Goal: Transaction & Acquisition: Purchase product/service

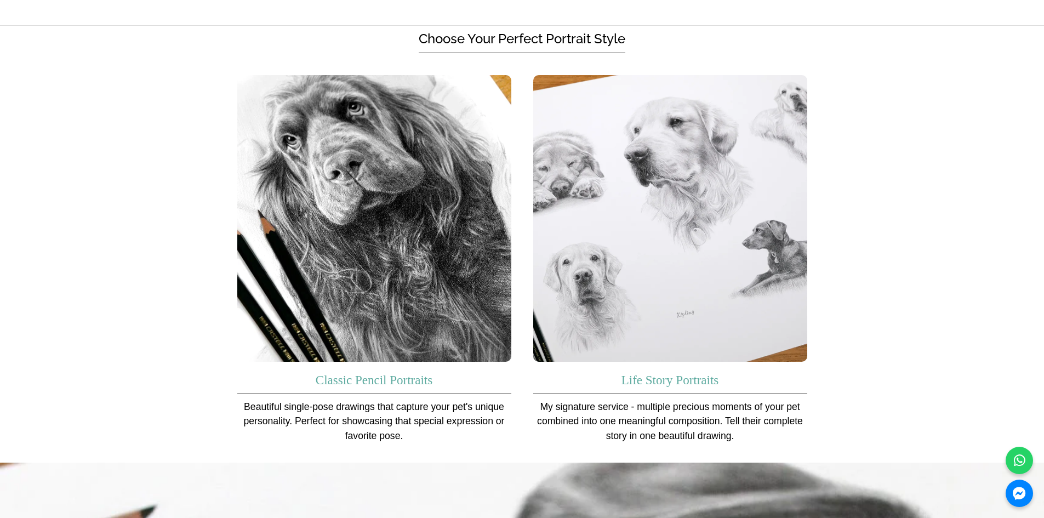
scroll to position [712, 0]
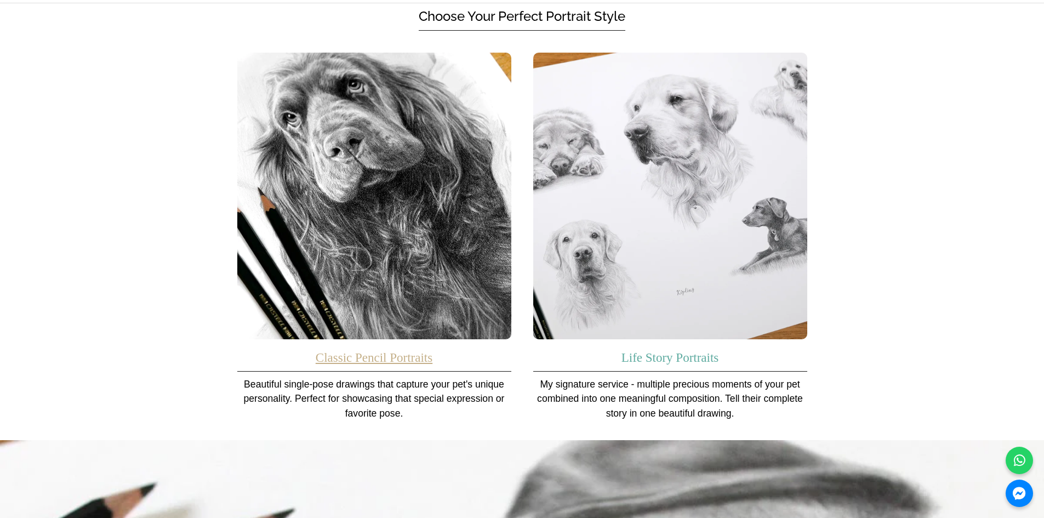
click at [373, 351] on link "Classic Pencil Portraits" at bounding box center [374, 358] width 117 height 14
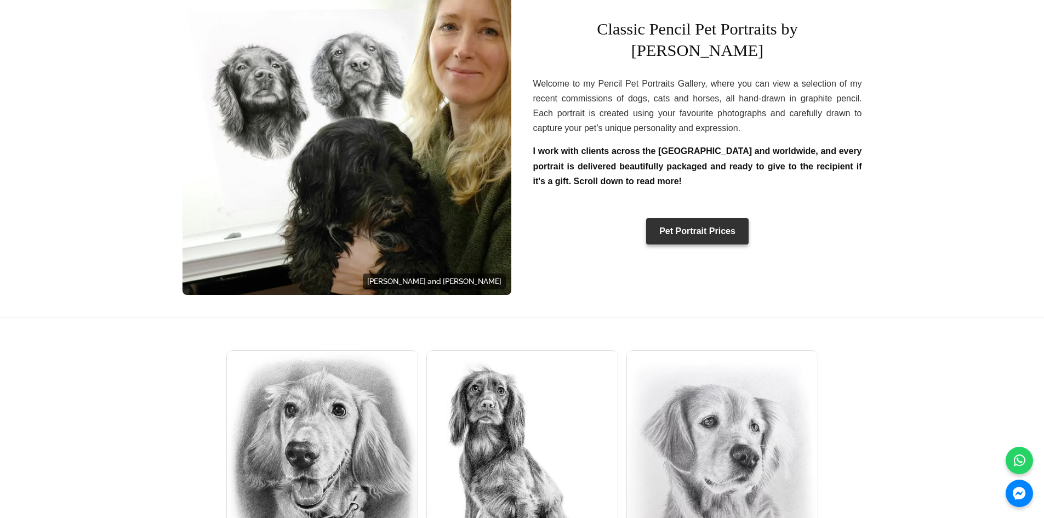
scroll to position [384, 0]
click at [675, 226] on link "Pet Portrait Prices" at bounding box center [697, 231] width 102 height 26
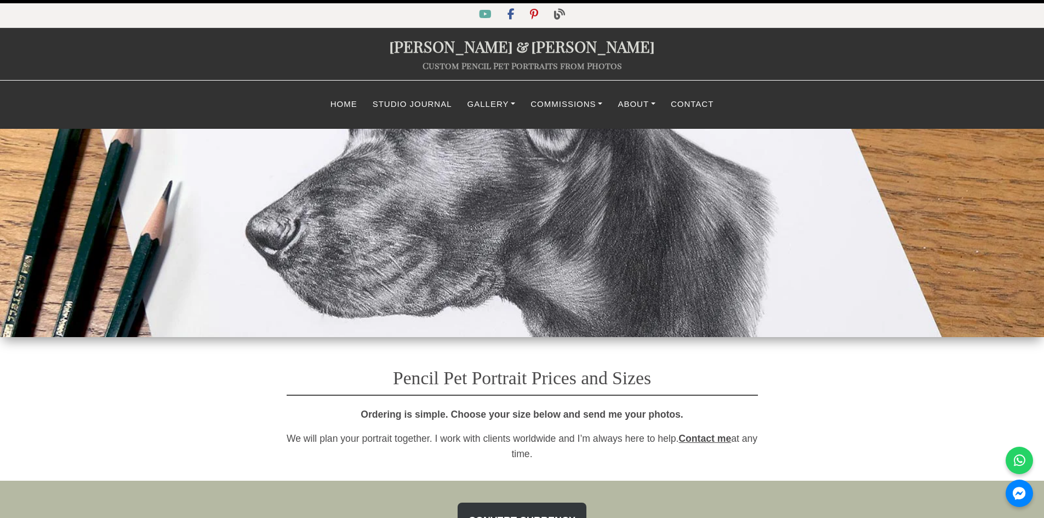
select select "GBP"
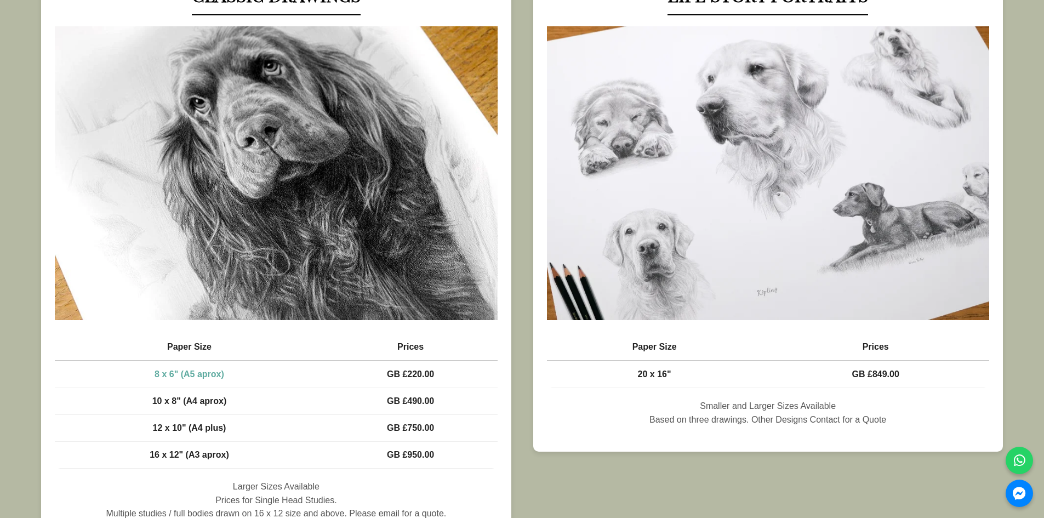
scroll to position [712, 0]
